Goal: Transaction & Acquisition: Book appointment/travel/reservation

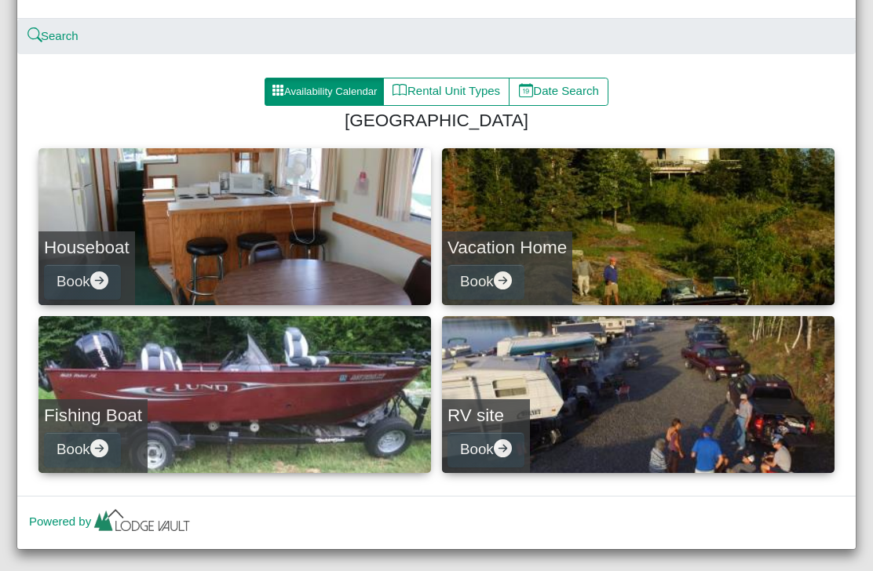
scroll to position [159, 0]
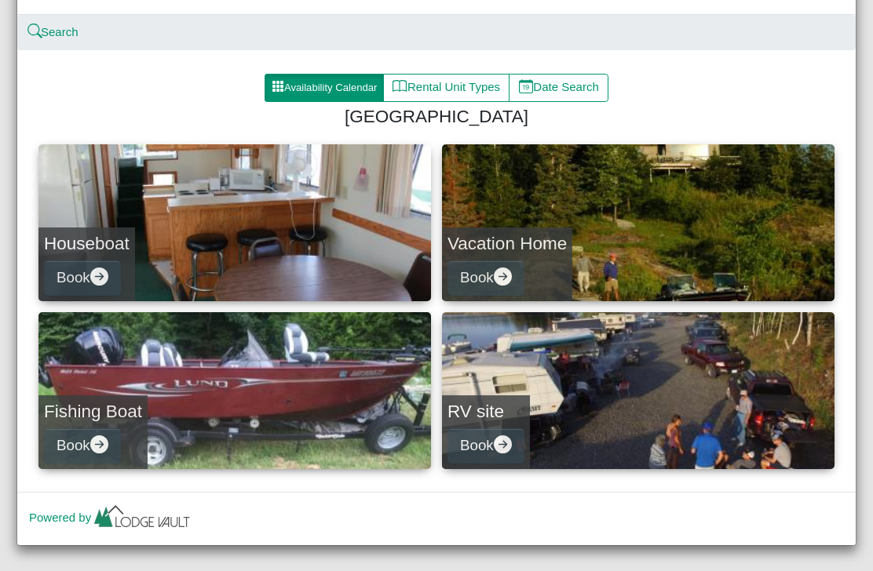
click at [90, 274] on button "Book" at bounding box center [82, 278] width 77 height 35
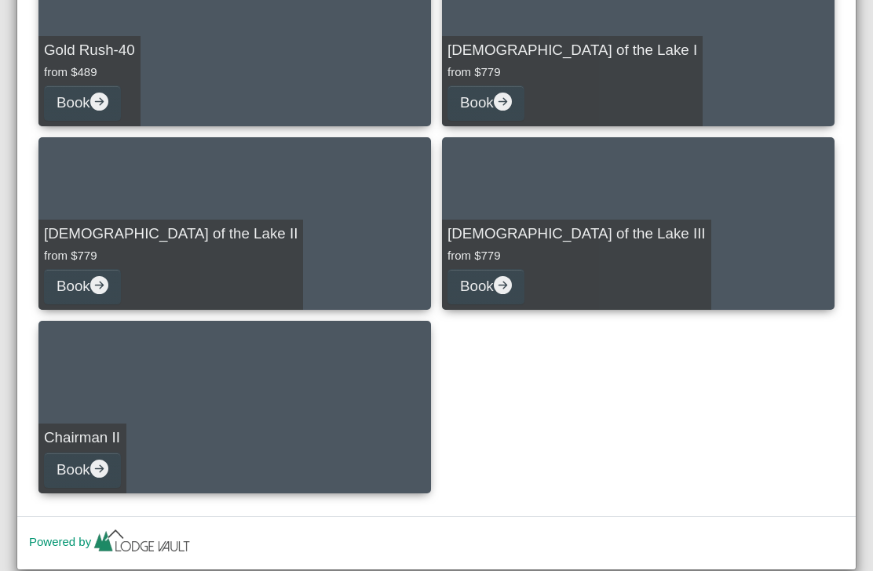
scroll to position [2366, 0]
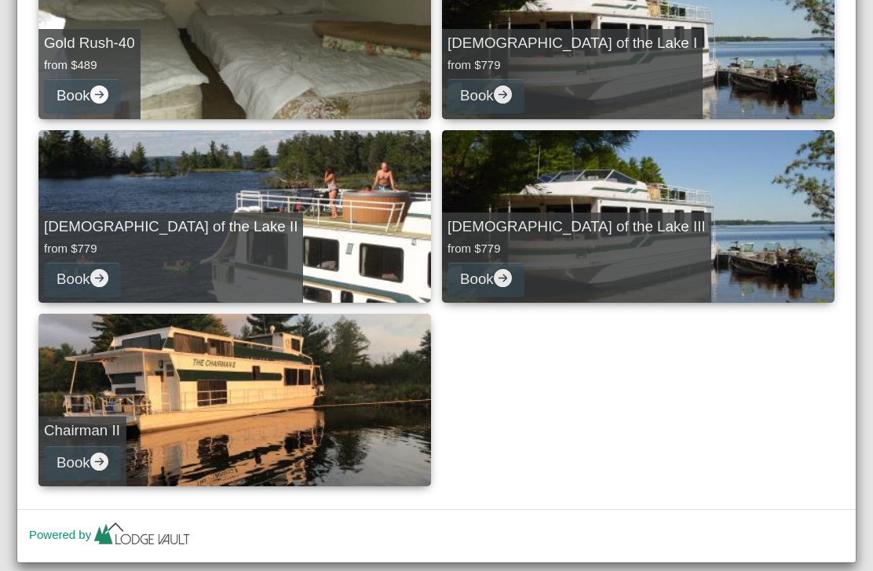
click at [499, 282] on icon "arrow right circle fill" at bounding box center [503, 278] width 18 height 18
select select "*"
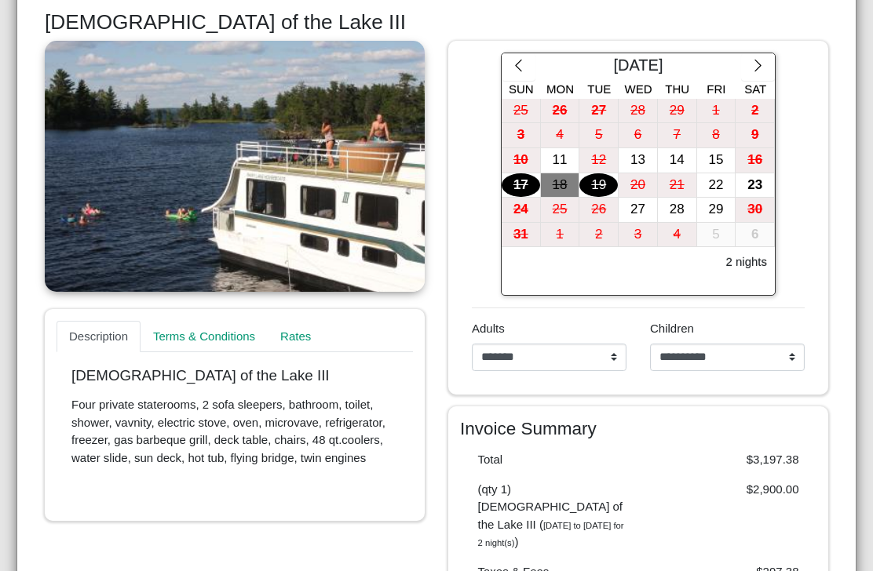
scroll to position [299, 0]
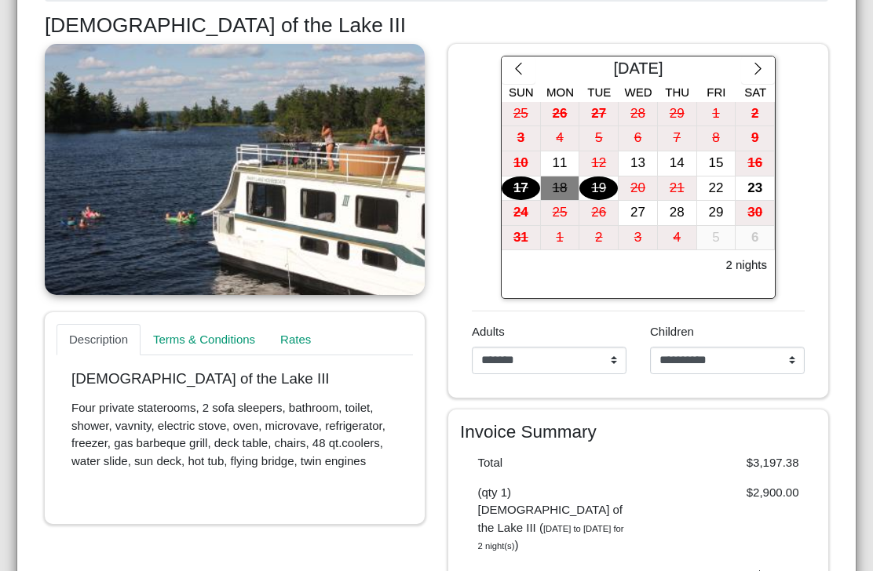
click at [756, 71] on icon "chevron right" at bounding box center [757, 68] width 15 height 15
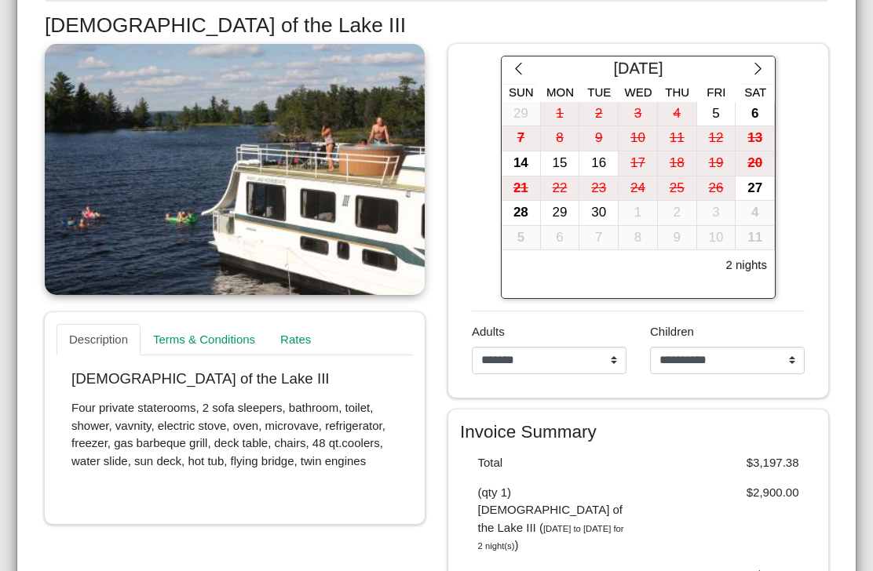
click at [751, 66] on icon "chevron right" at bounding box center [757, 68] width 15 height 15
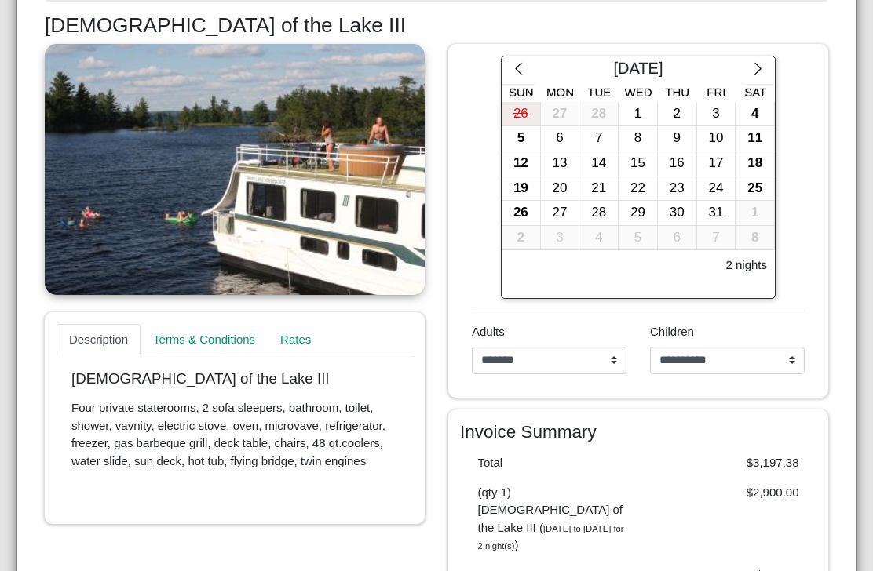
click at [757, 66] on icon "chevron right" at bounding box center [757, 68] width 15 height 15
click at [755, 61] on icon "chevron right" at bounding box center [757, 68] width 15 height 15
click at [757, 62] on icon "chevron right" at bounding box center [757, 68] width 15 height 15
click at [761, 64] on icon "chevron right" at bounding box center [757, 68] width 15 height 15
click at [760, 64] on icon "chevron right" at bounding box center [757, 68] width 15 height 15
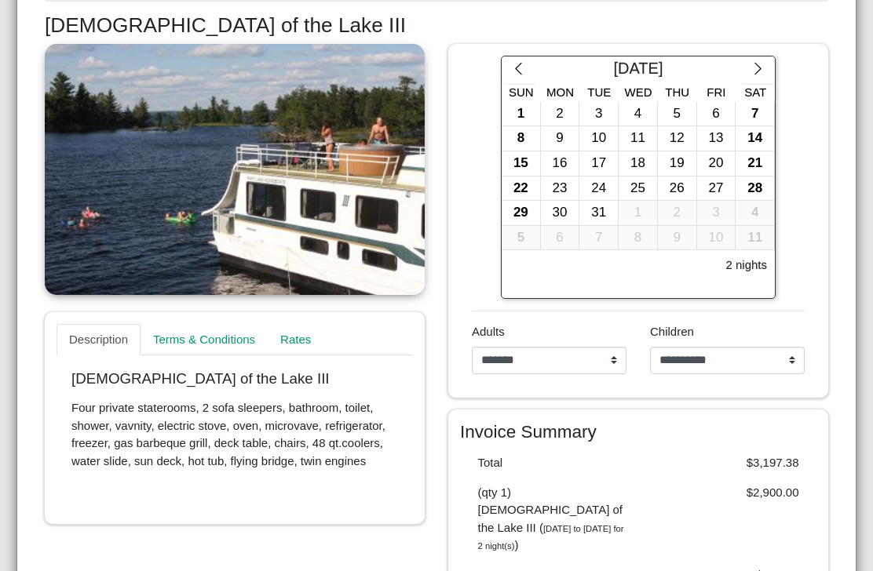
click at [757, 66] on icon "chevron right" at bounding box center [757, 68] width 15 height 15
click at [754, 71] on icon "chevron right" at bounding box center [757, 68] width 15 height 15
click at [757, 69] on icon "chevron right" at bounding box center [757, 68] width 15 height 15
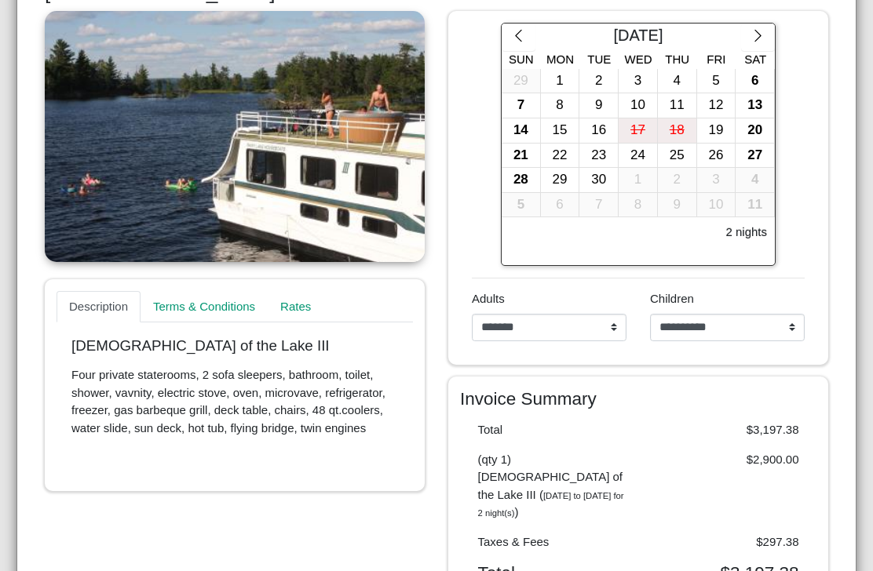
scroll to position [330, 0]
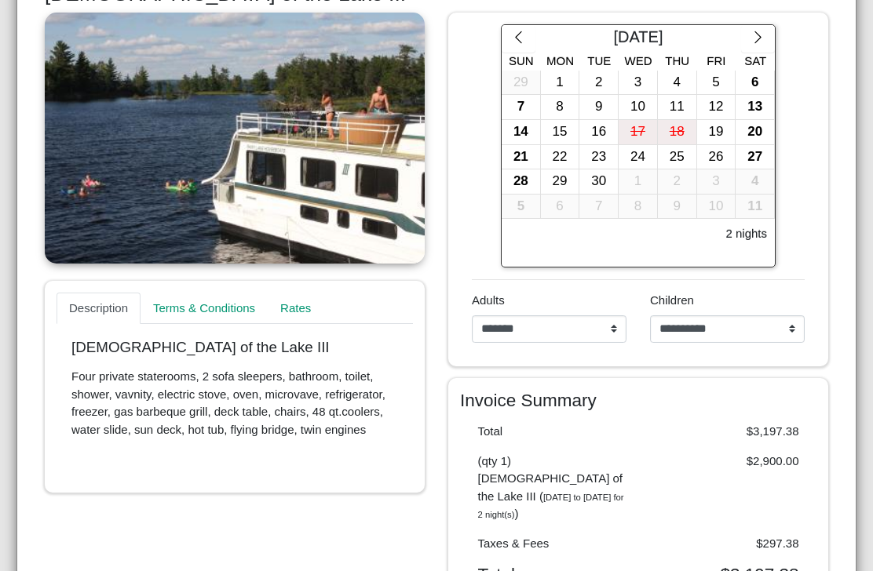
click at [527, 104] on div "7" at bounding box center [521, 107] width 38 height 24
click at [644, 103] on div "10" at bounding box center [638, 107] width 38 height 24
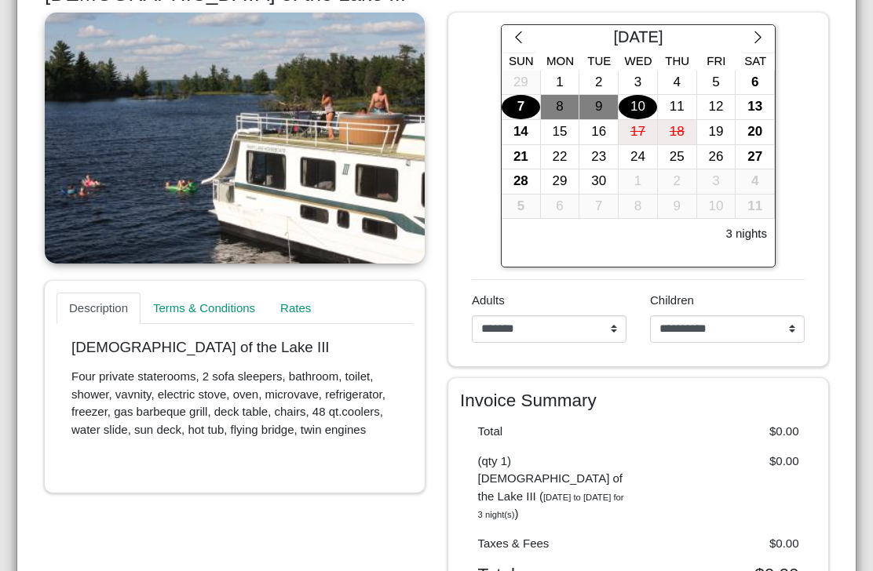
click at [676, 103] on div "11" at bounding box center [677, 107] width 38 height 24
click at [529, 106] on div "7" at bounding box center [521, 107] width 38 height 24
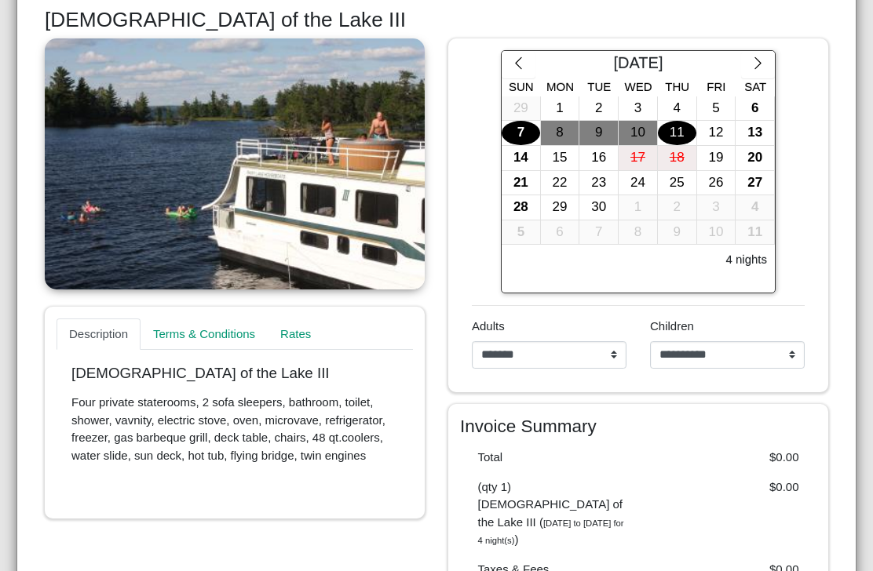
scroll to position [288, 0]
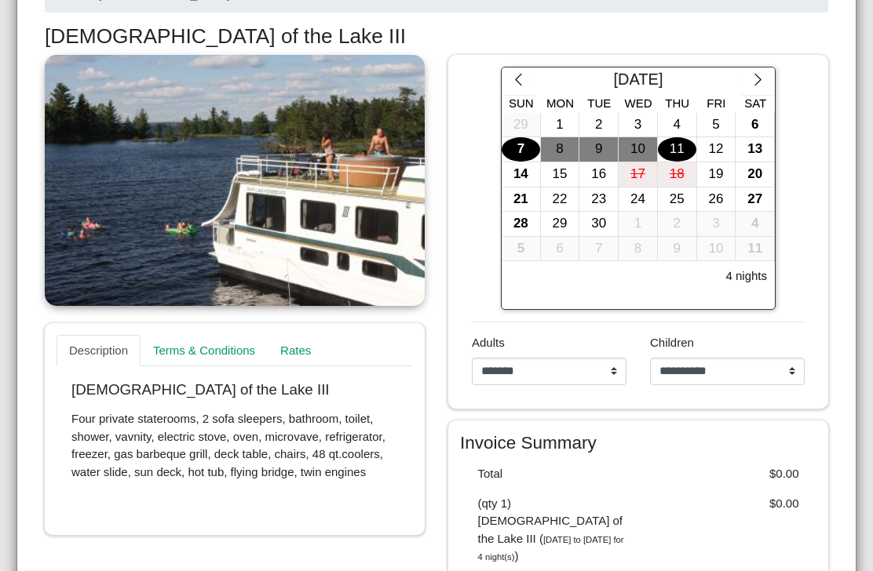
click at [755, 88] on button "button" at bounding box center [758, 82] width 34 height 28
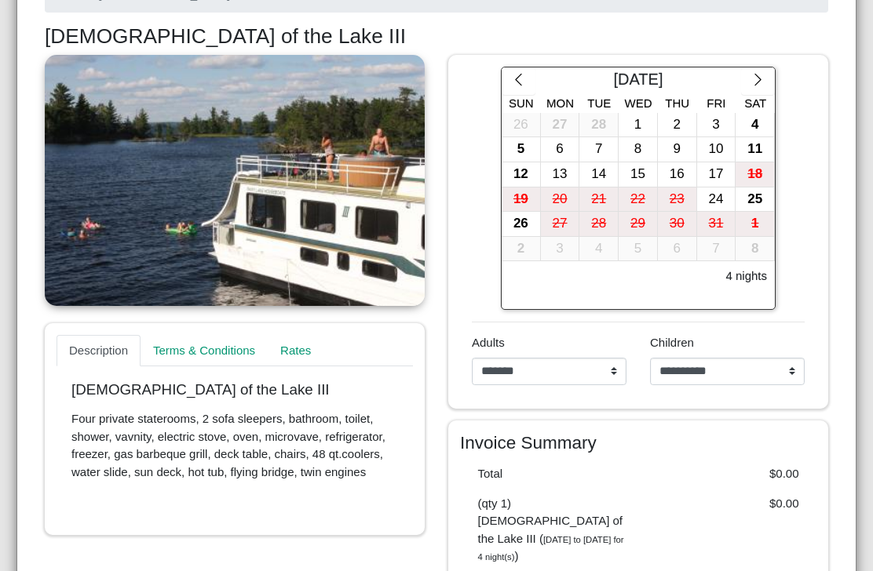
click at [524, 172] on div "12" at bounding box center [521, 174] width 38 height 24
click at [680, 168] on div "16" at bounding box center [677, 174] width 38 height 24
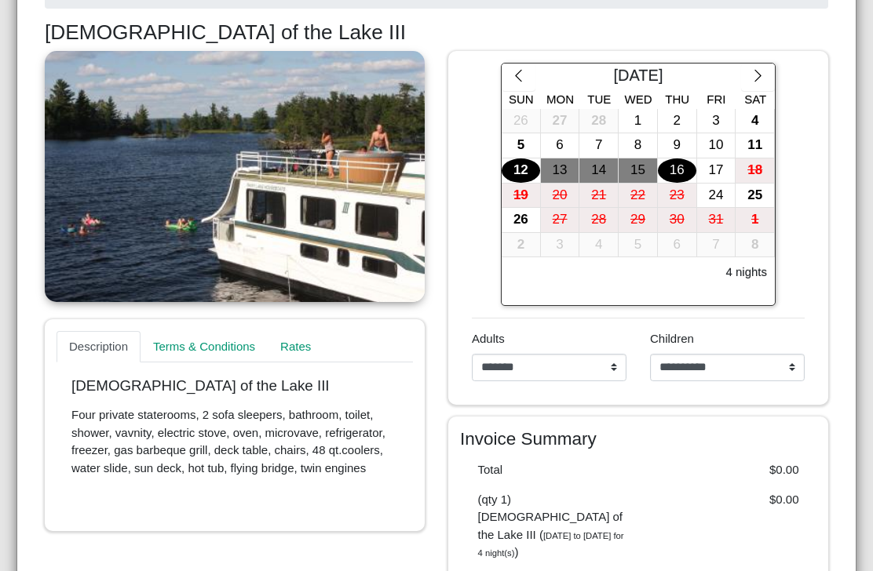
scroll to position [283, 0]
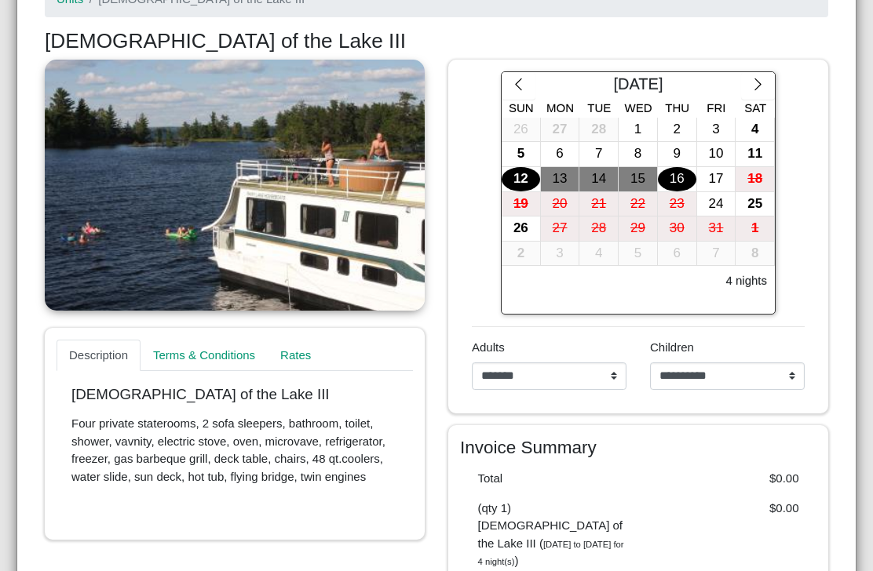
click at [760, 183] on div "18" at bounding box center [754, 179] width 38 height 24
click at [755, 177] on div "18" at bounding box center [754, 179] width 38 height 24
click at [302, 344] on link "Rates" at bounding box center [296, 355] width 56 height 31
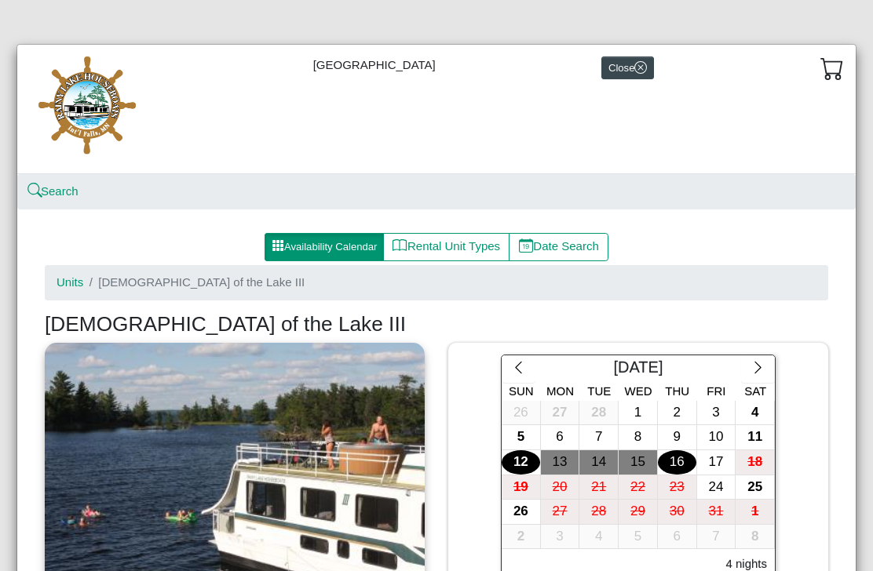
scroll to position [0, 0]
